Goal: Use online tool/utility: Utilize a website feature to perform a specific function

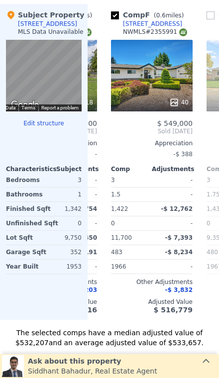
scroll to position [0, 460]
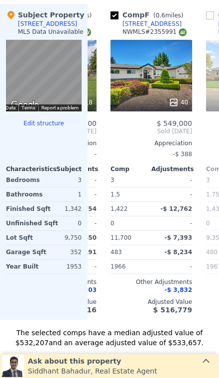
click at [162, 80] on div "40" at bounding box center [151, 76] width 82 height 72
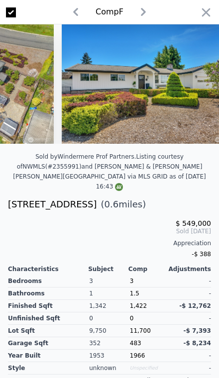
scroll to position [0, 1040]
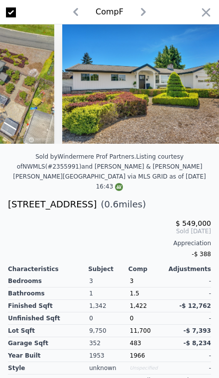
click at [211, 11] on icon "button" at bounding box center [206, 12] width 14 height 14
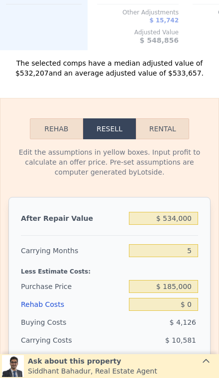
scroll to position [1416, 0]
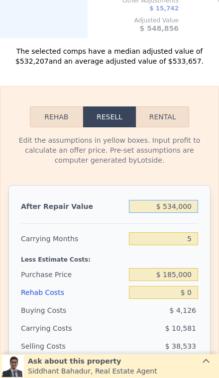
click at [188, 208] on input "$ 534,000" at bounding box center [163, 206] width 69 height 13
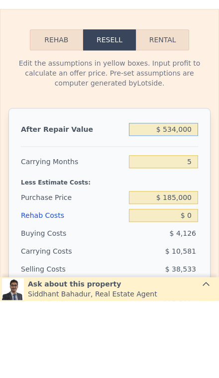
type input "$ 53,400"
type input "-$ 149,855"
type input "$ 5,340"
type input "-$ 194,417"
type input "$ 534"
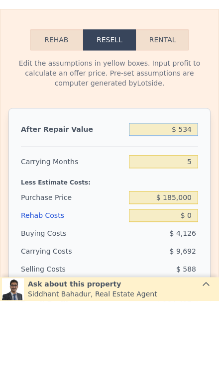
type input "-$ 198,872"
type input "$ 53"
type input "-$ 199,317"
type input "$ 5"
type input "-$ 199,362"
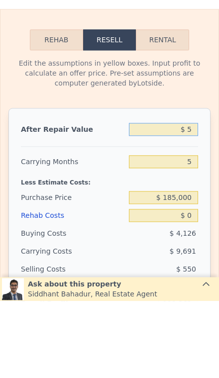
type input "$ 54"
type input "-$ 199,316"
type input "$ 549"
type input "-$ 198,859"
type input "$ 5,499"
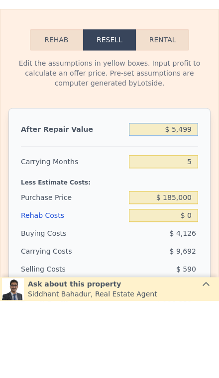
type input "-$ 194,267"
type input "$ 54,999"
type input "-$ 148,372"
type input "$ 549,999"
type input "$ 310,594"
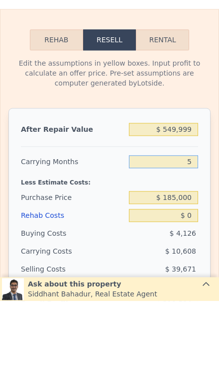
click at [195, 232] on input "5" at bounding box center [163, 238] width 69 height 13
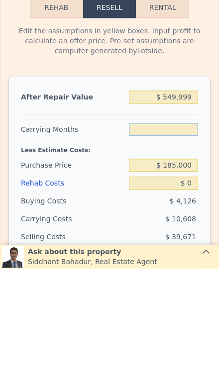
type input "3"
type input "$ 314,837"
type input "3"
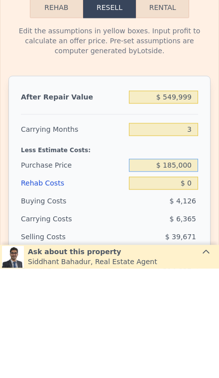
click at [197, 268] on input "$ 185,000" at bounding box center [163, 274] width 69 height 13
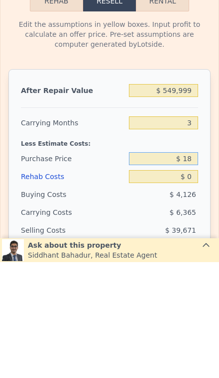
type input "$ 1"
type input "$ 185,000"
type input "$ 534,000"
type input "5"
type input "$ 185,000"
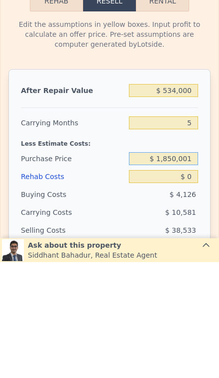
type input "$ 295,760"
type input "$ 1"
type input "$ 410,000"
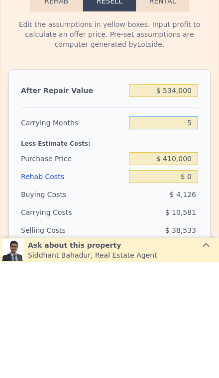
click at [196, 232] on input "5" at bounding box center [163, 238] width 69 height 13
type input "$ 57,411"
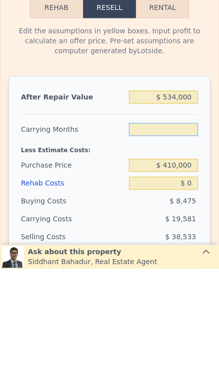
type input "3"
type input "$ 65,243"
type input "3"
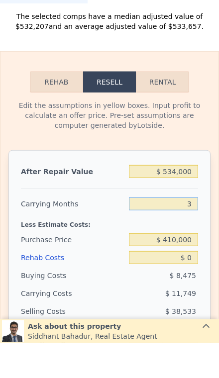
click at [196, 238] on input "3" at bounding box center [163, 238] width 69 height 13
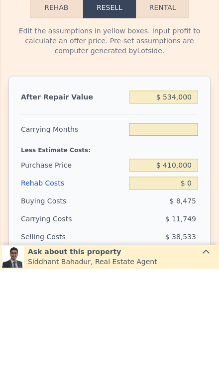
type input "2"
type input "$ 69,159"
type input "2"
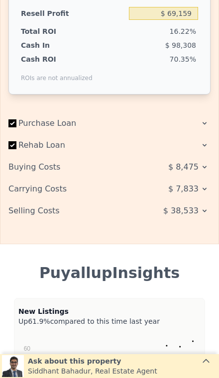
scroll to position [1784, 0]
